Goal: Find specific page/section: Find specific page/section

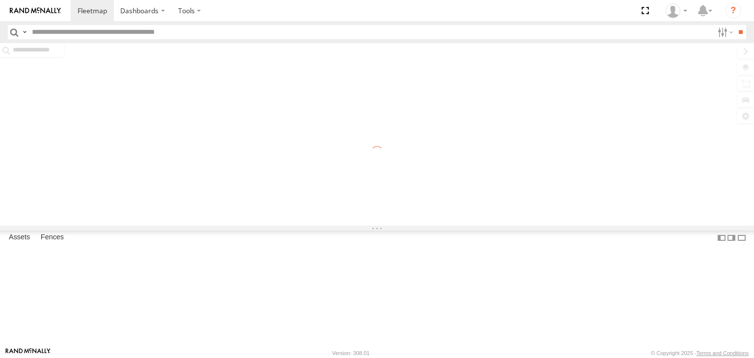
click at [187, 33] on input "text" at bounding box center [370, 32] width 685 height 14
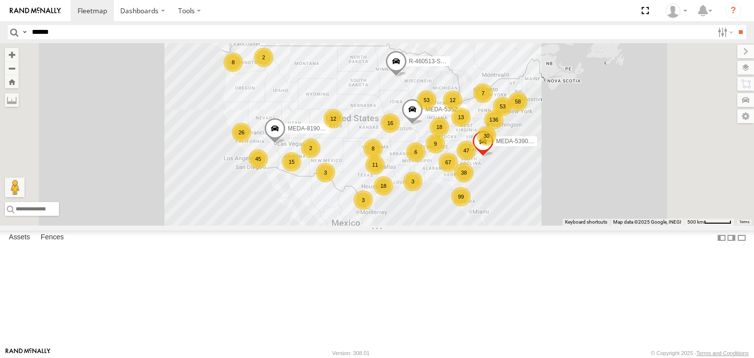
type input "******"
click at [735, 25] on input "**" at bounding box center [740, 32] width 11 height 14
